Goal: Task Accomplishment & Management: Complete application form

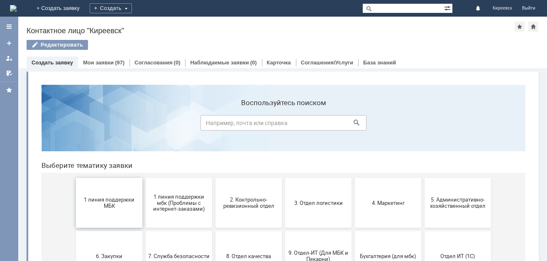
click at [97, 201] on span "1 линия поддержки МБК" at bounding box center [108, 202] width 61 height 12
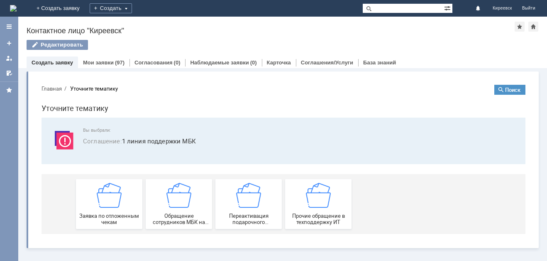
click at [97, 201] on img at bounding box center [109, 195] width 25 height 25
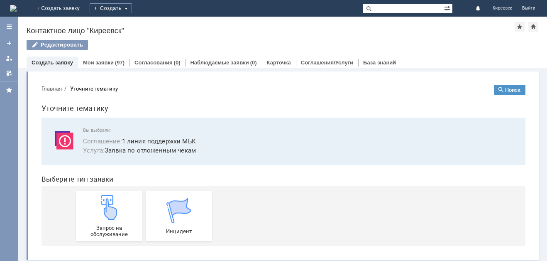
click at [97, 201] on img at bounding box center [109, 207] width 25 height 25
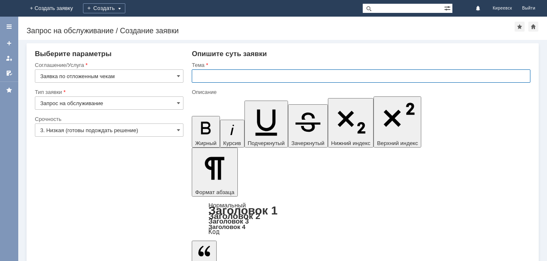
click at [202, 76] on input "text" at bounding box center [361, 75] width 339 height 13
type input "МБК Киреевск. Отложенные чеки"
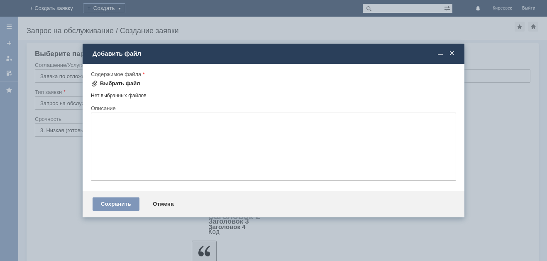
click at [112, 81] on div "Выбрать файл" at bounding box center [120, 83] width 40 height 7
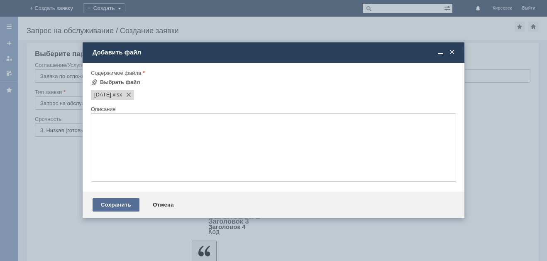
click at [114, 203] on div "Сохранить" at bounding box center [116, 204] width 47 height 13
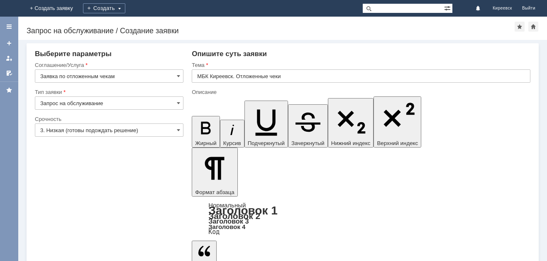
click at [141, 131] on input "3. Низкая (готовы подождать решение)" at bounding box center [109, 129] width 149 height 13
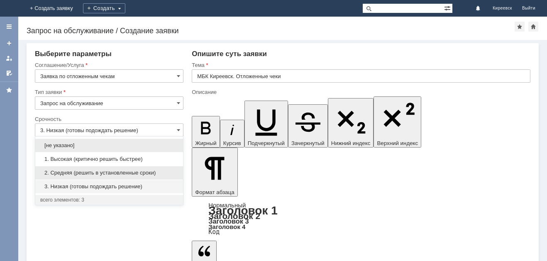
click at [72, 173] on span "2. Средняя (решить в установленные сроки)" at bounding box center [109, 172] width 138 height 7
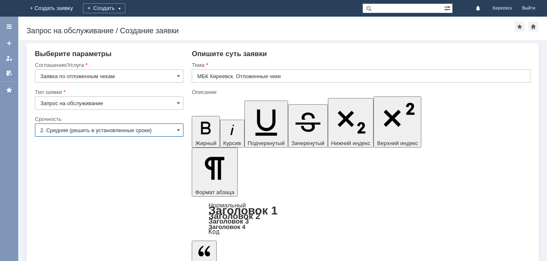
type input "2. Средняя (решить в установленные сроки)"
